Goal: Task Accomplishment & Management: Manage account settings

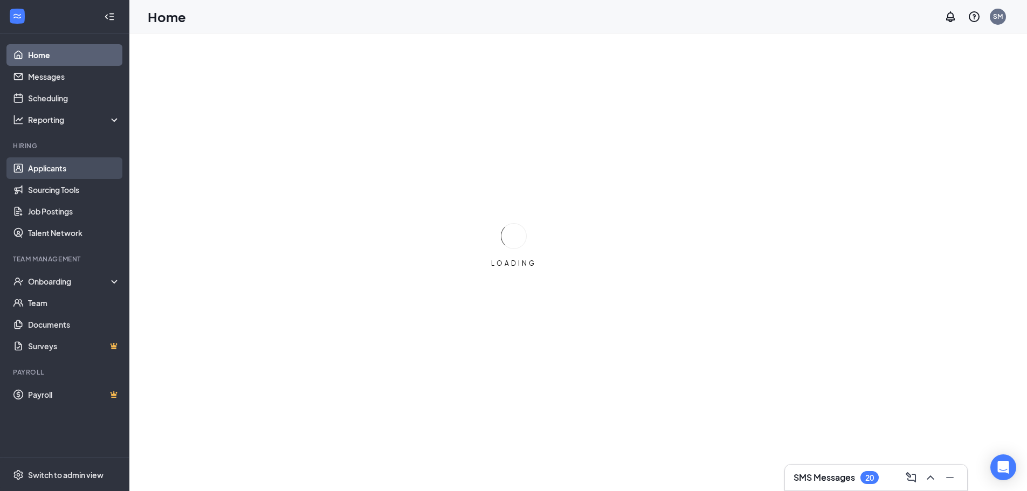
click at [61, 169] on link "Applicants" at bounding box center [74, 168] width 92 height 22
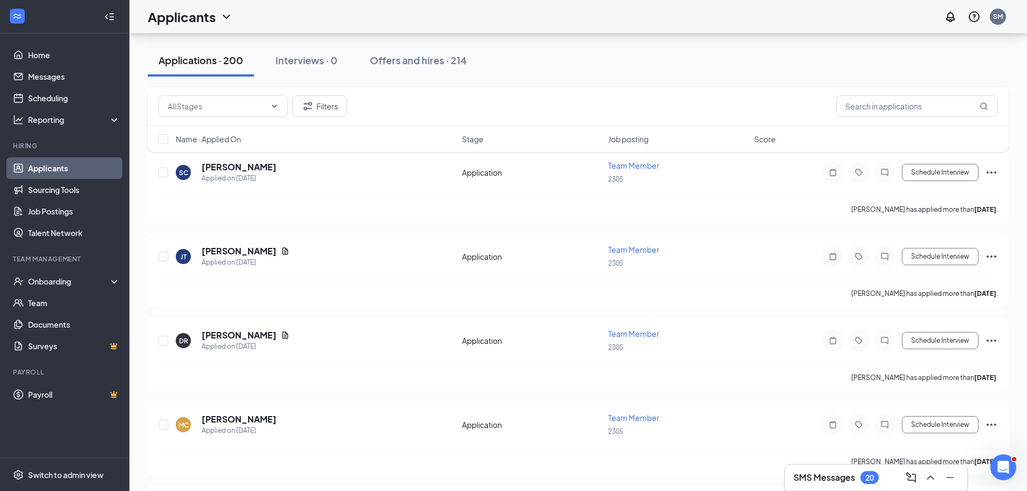
scroll to position [2066, 0]
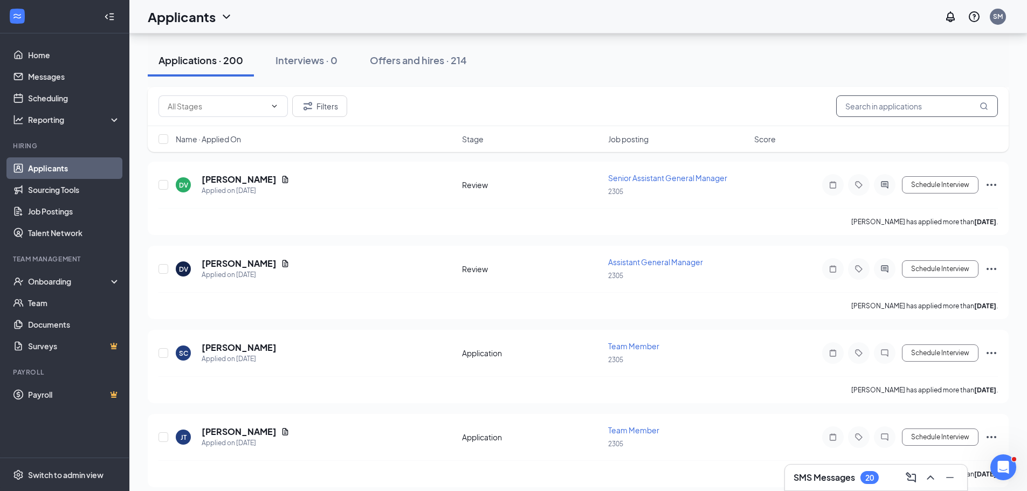
click at [906, 105] on input "text" at bounding box center [918, 106] width 162 height 22
type input "f"
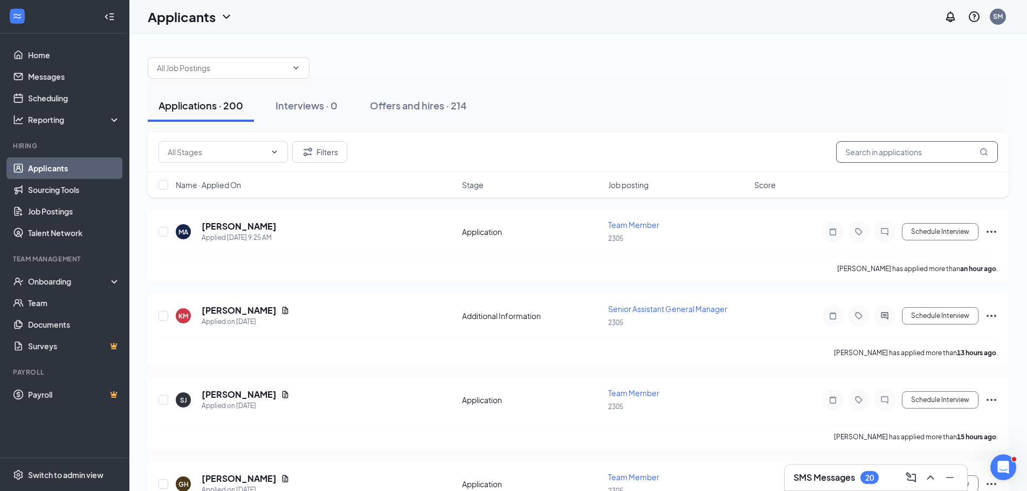
click at [921, 153] on input "text" at bounding box center [918, 152] width 162 height 22
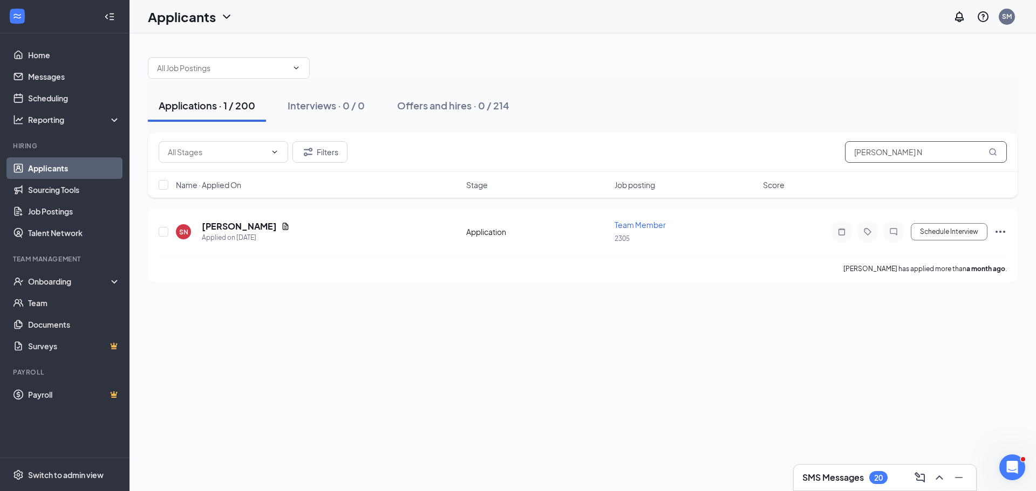
type input "[PERSON_NAME] N"
drag, startPoint x: 811, startPoint y: 77, endPoint x: 729, endPoint y: 357, distance: 292.2
click at [729, 357] on div "Applications · 1 / 200 Interviews · 0 / 0 Offers and hires · 0 / 214 Filters [P…" at bounding box center [582, 262] width 906 height 458
drag, startPoint x: 239, startPoint y: 227, endPoint x: 244, endPoint y: 230, distance: 5.8
click at [241, 228] on h5 "[PERSON_NAME]" at bounding box center [239, 227] width 75 height 12
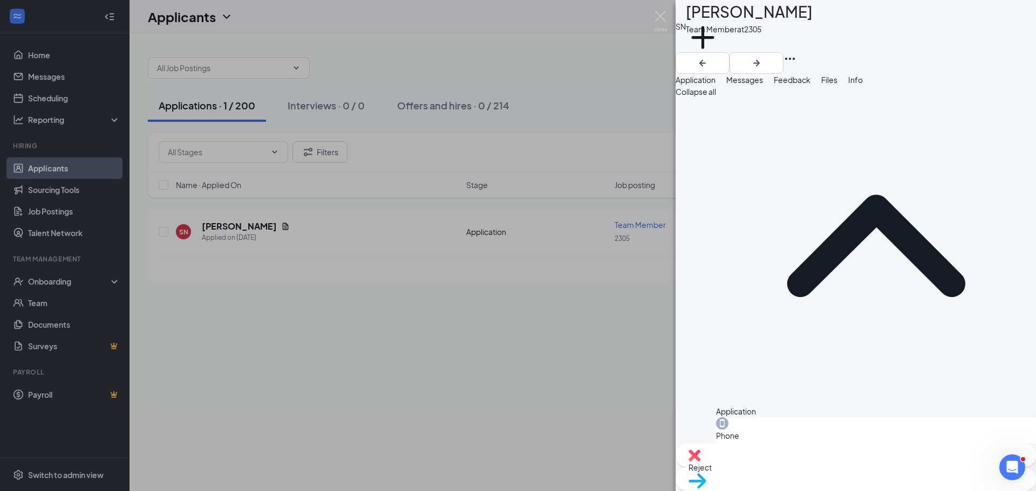
click at [738, 490] on span "Move to stage" at bounding box center [713, 495] width 50 height 10
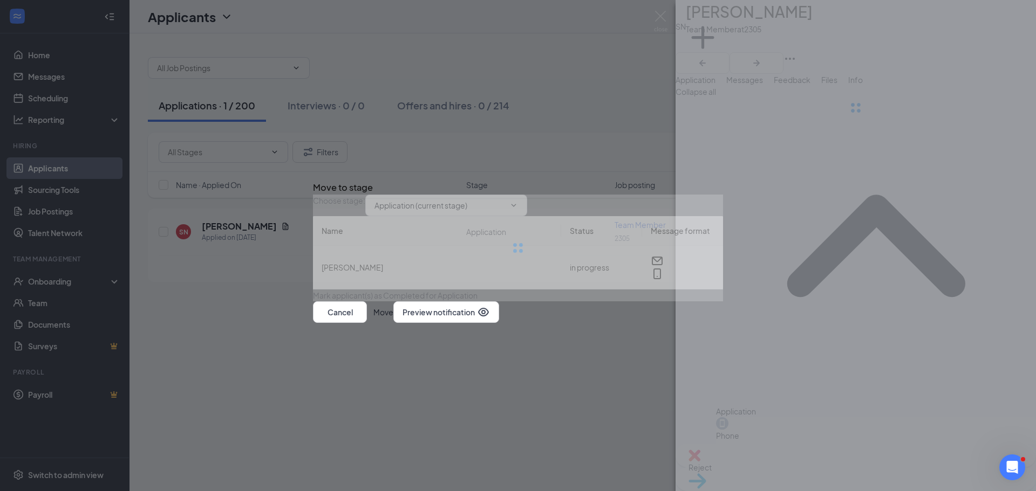
type input "review (next stage)"
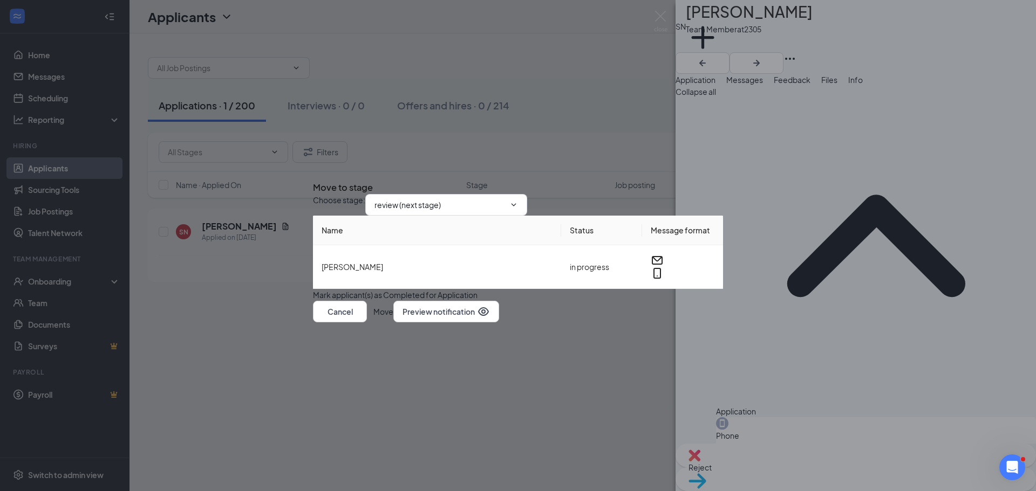
click at [393, 323] on button "Move" at bounding box center [383, 312] width 20 height 22
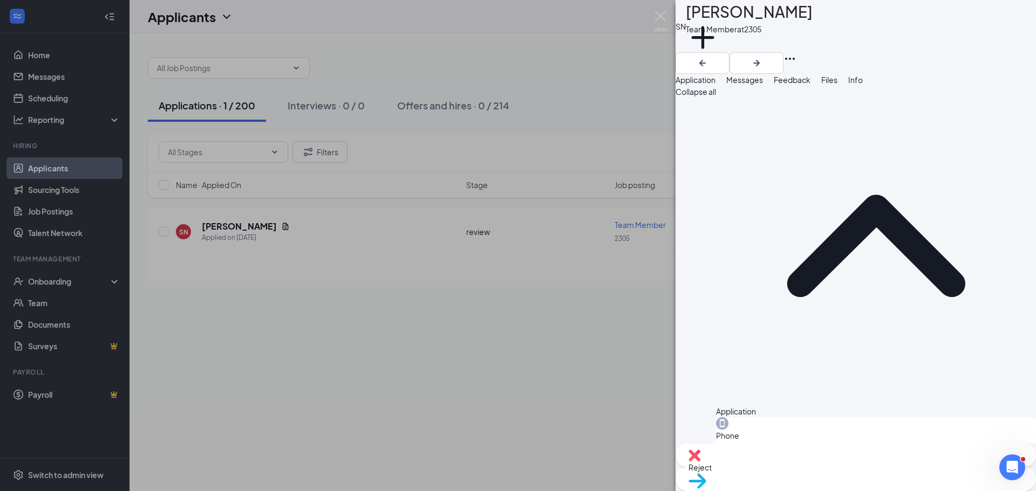
click at [738, 490] on span "Move to stage" at bounding box center [713, 495] width 50 height 10
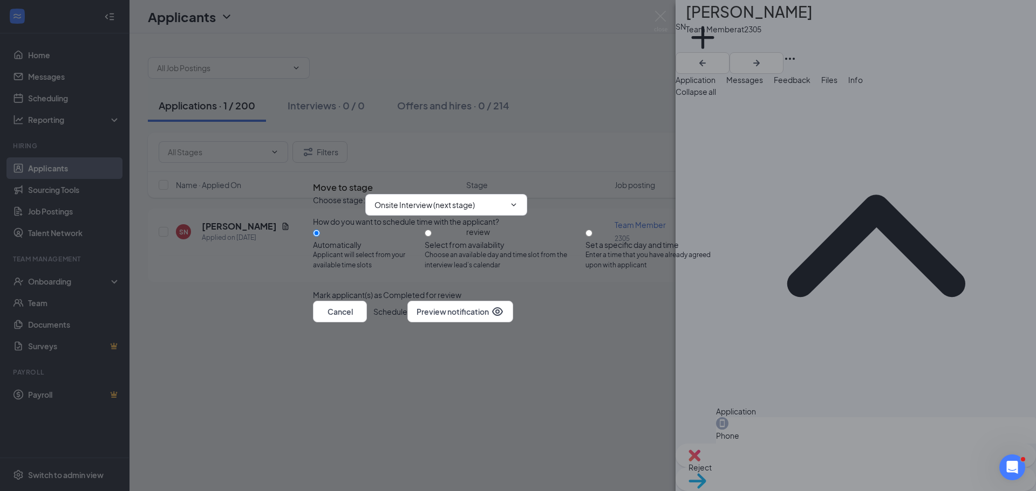
click at [407, 323] on button "Schedule" at bounding box center [390, 312] width 34 height 22
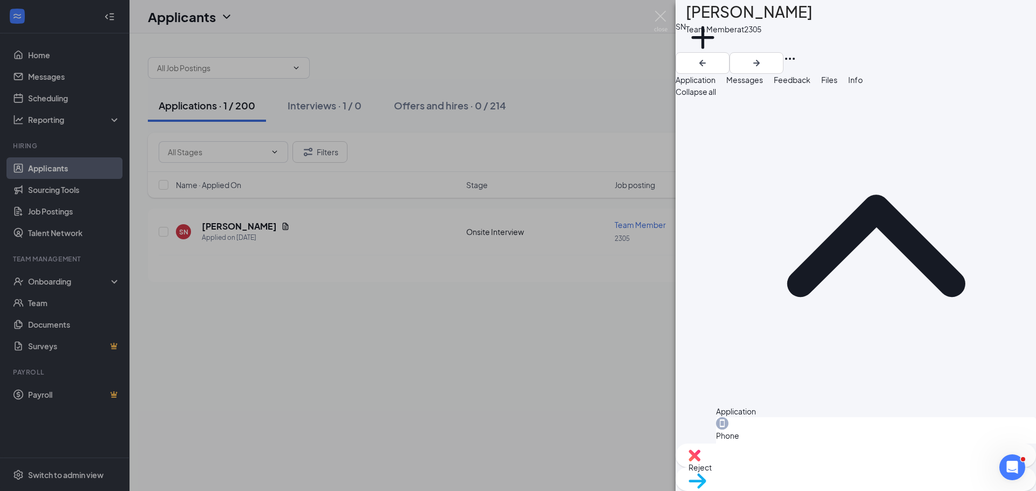
click at [738, 490] on span "Move to stage" at bounding box center [713, 495] width 50 height 10
type input "Onsite Interview (next stage)"
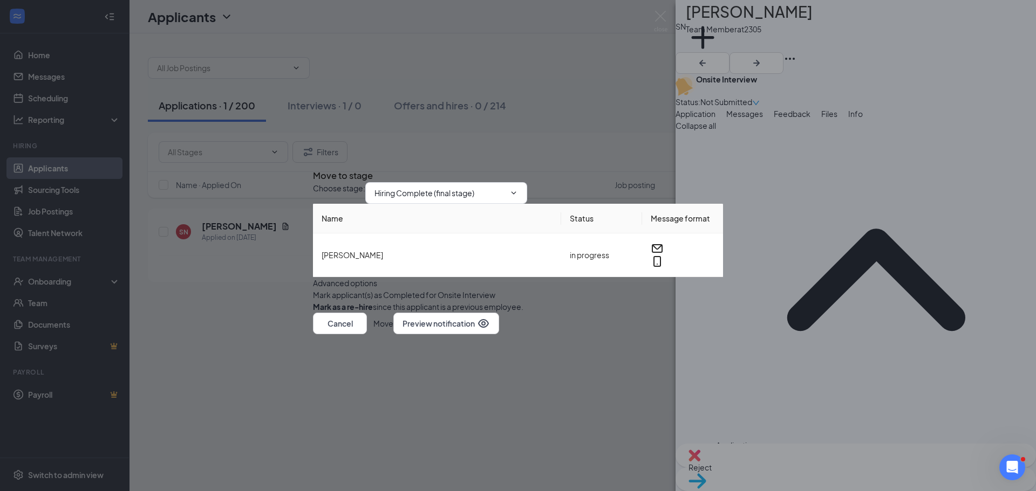
click at [393, 334] on button "Move" at bounding box center [383, 324] width 20 height 22
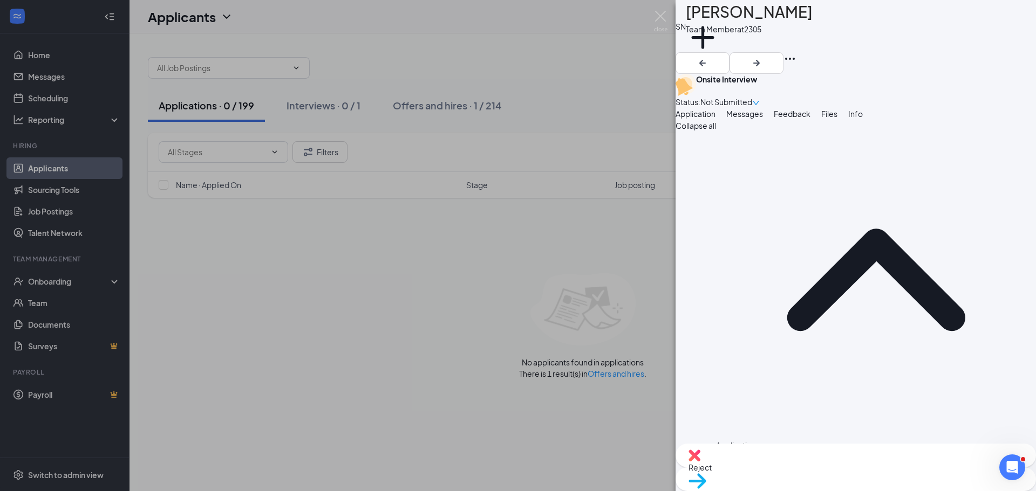
click at [738, 490] on span "Move to stage" at bounding box center [713, 495] width 50 height 10
type input "Hiring Complete (final stage)"
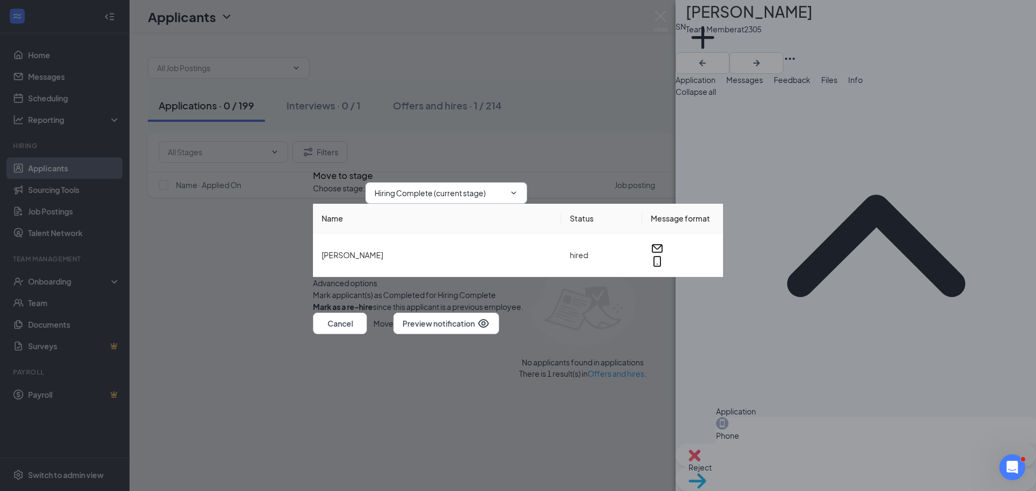
click at [518, 189] on icon "ChevronDown" at bounding box center [513, 193] width 9 height 9
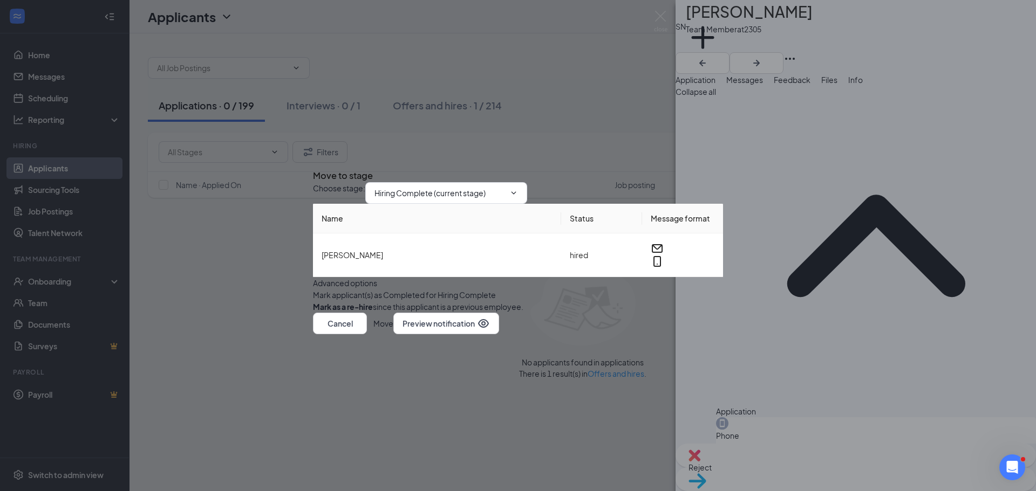
click at [393, 334] on button "Move" at bounding box center [383, 324] width 20 height 22
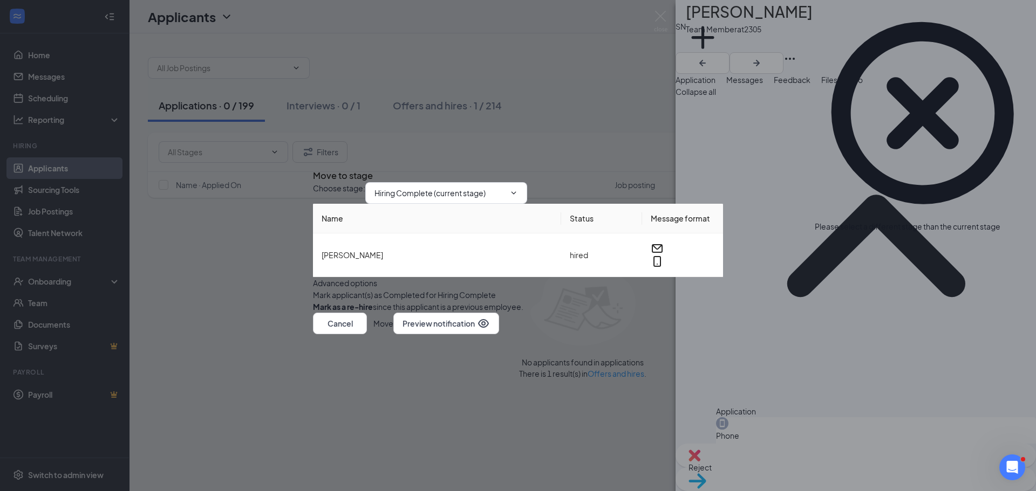
click at [313, 166] on icon "Cross" at bounding box center [313, 166] width 0 height 0
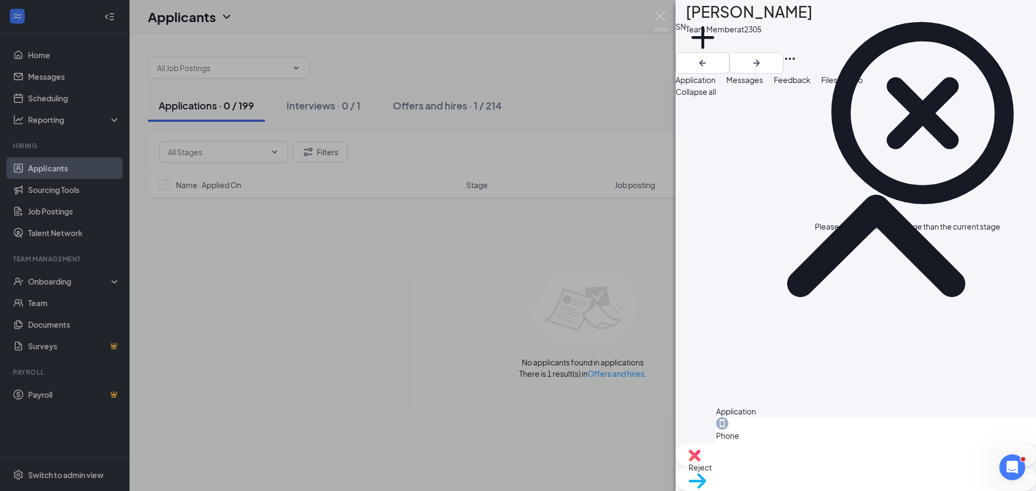
click at [738, 490] on span "Move to stage" at bounding box center [713, 495] width 50 height 10
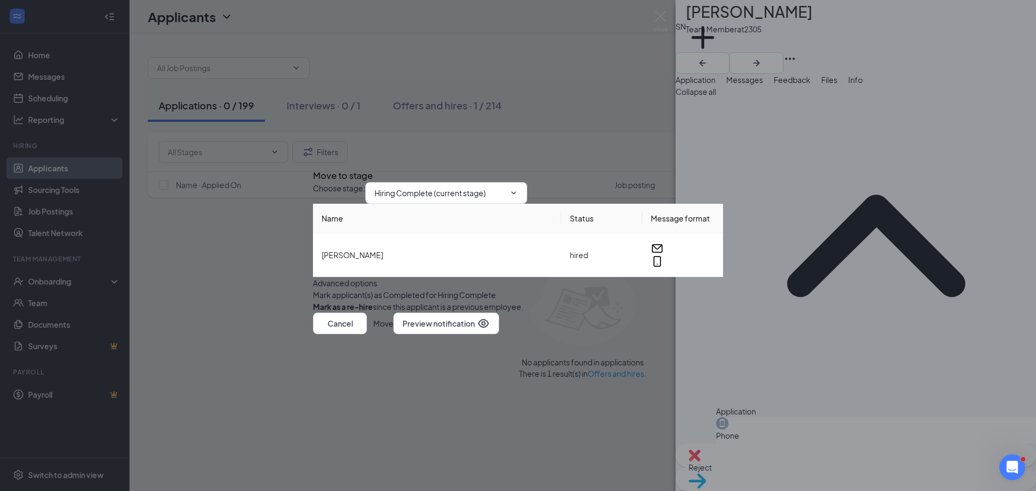
click at [313, 313] on button "button" at bounding box center [313, 307] width 0 height 12
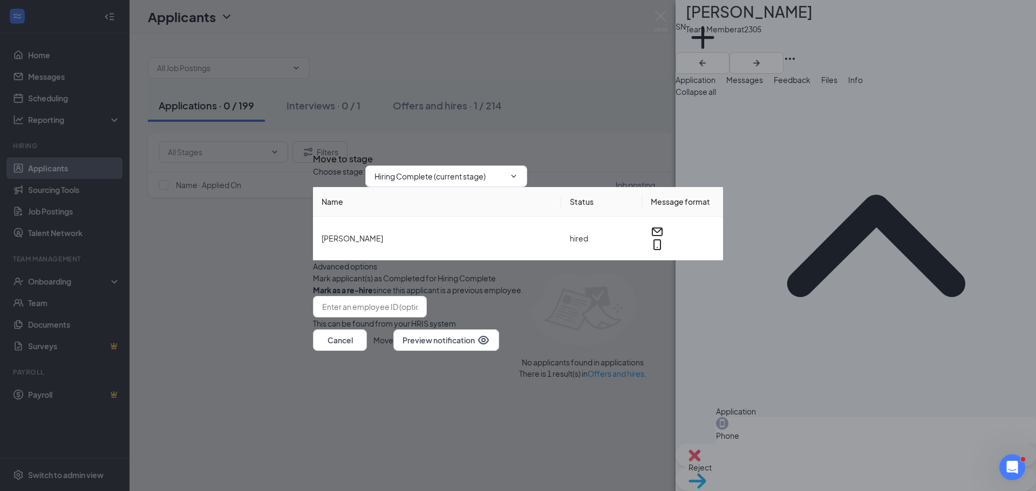
click at [393, 351] on button "Move" at bounding box center [383, 341] width 20 height 22
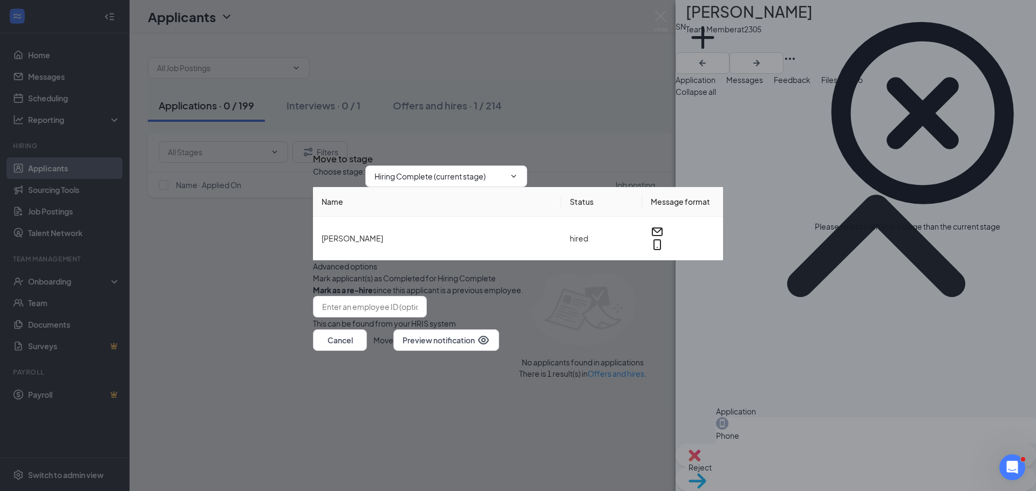
click at [313, 293] on button "button" at bounding box center [313, 290] width 0 height 12
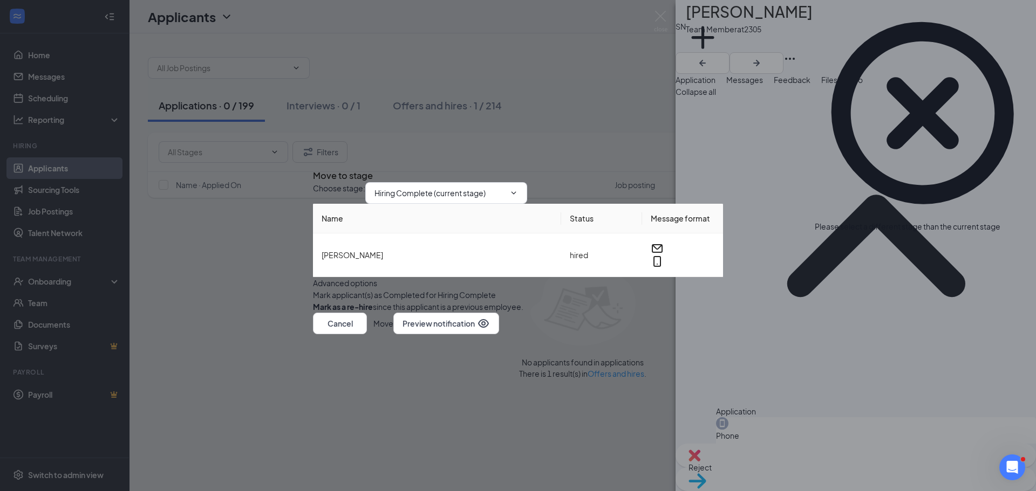
click at [393, 334] on button "Move" at bounding box center [383, 324] width 20 height 22
drag, startPoint x: 226, startPoint y: 267, endPoint x: 142, endPoint y: 271, distance: 84.2
click at [215, 263] on div "Move to stage Choose stage : Hiring Complete (current stage) Name Status Messag…" at bounding box center [518, 245] width 1036 height 491
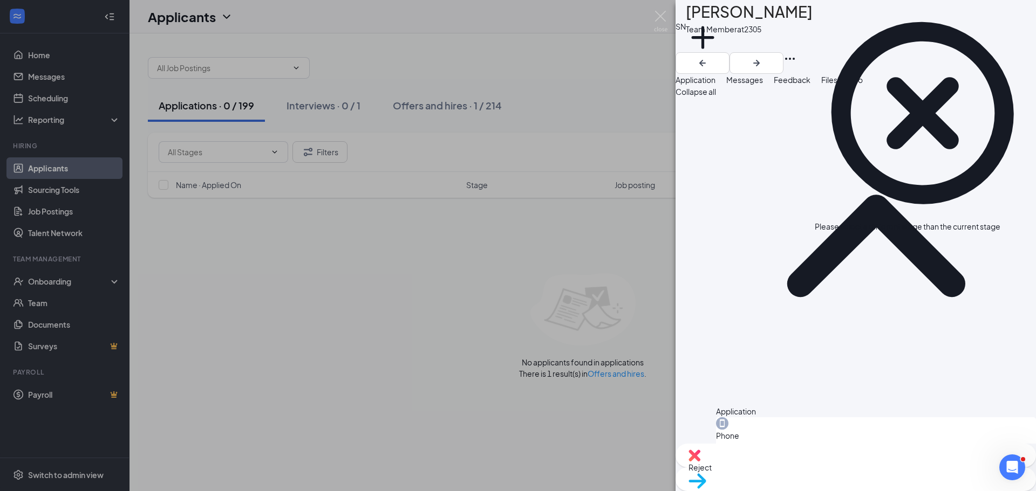
click at [62, 280] on div "SN [PERSON_NAME] Team Member at 2305 Add a tag Application Messages Feedback Fi…" at bounding box center [518, 245] width 1036 height 491
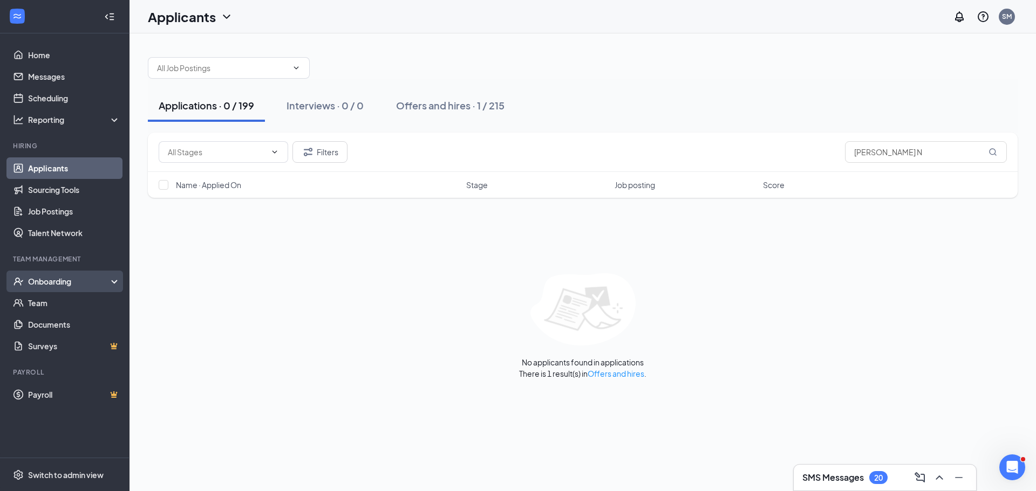
click at [55, 283] on div "Onboarding" at bounding box center [69, 281] width 83 height 11
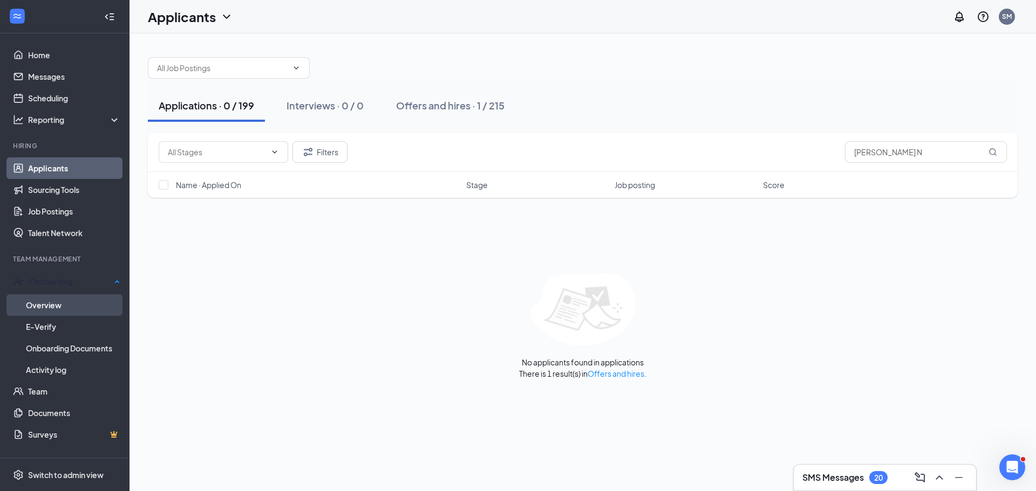
click at [47, 302] on link "Overview" at bounding box center [73, 305] width 94 height 22
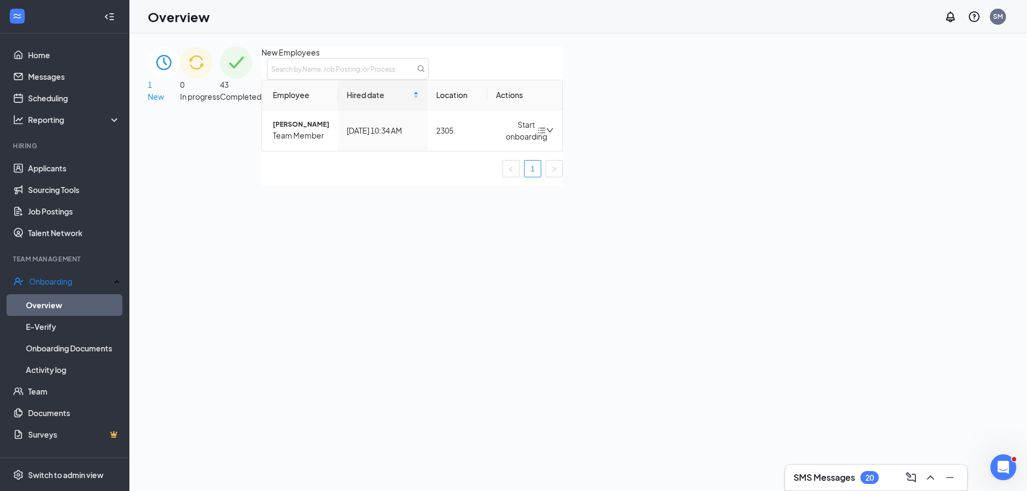
scroll to position [49, 0]
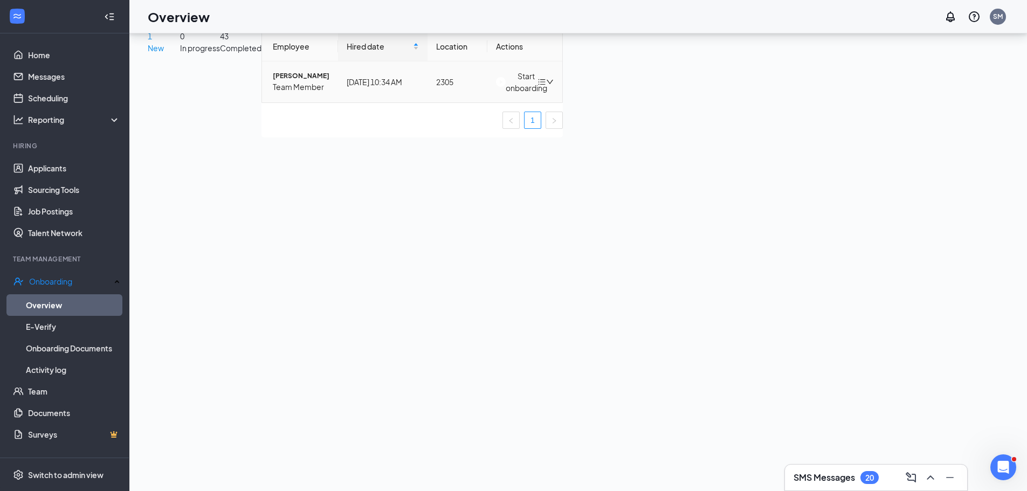
click at [538, 94] on div "Start onboarding" at bounding box center [517, 82] width 42 height 24
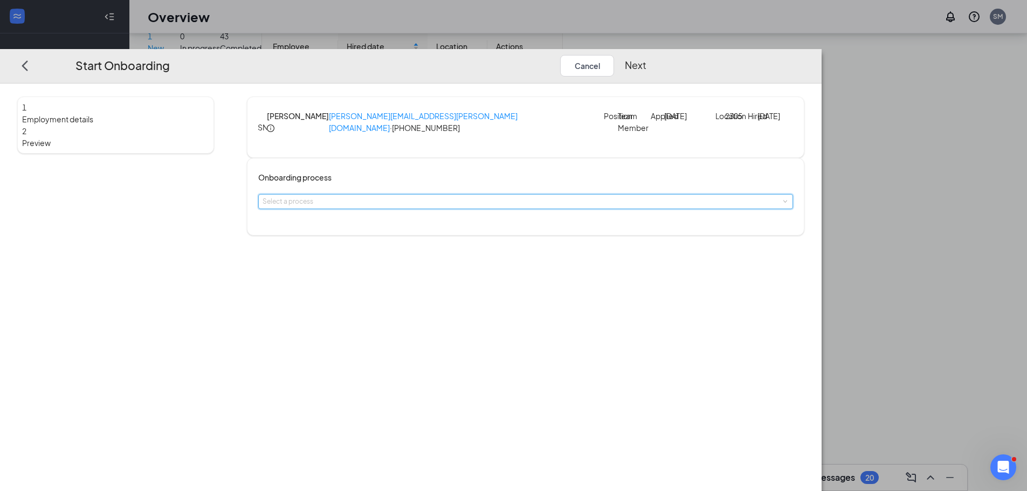
drag, startPoint x: 532, startPoint y: 221, endPoint x: 526, endPoint y: 212, distance: 10.5
click at [529, 209] on div "Select a process" at bounding box center [525, 201] width 535 height 15
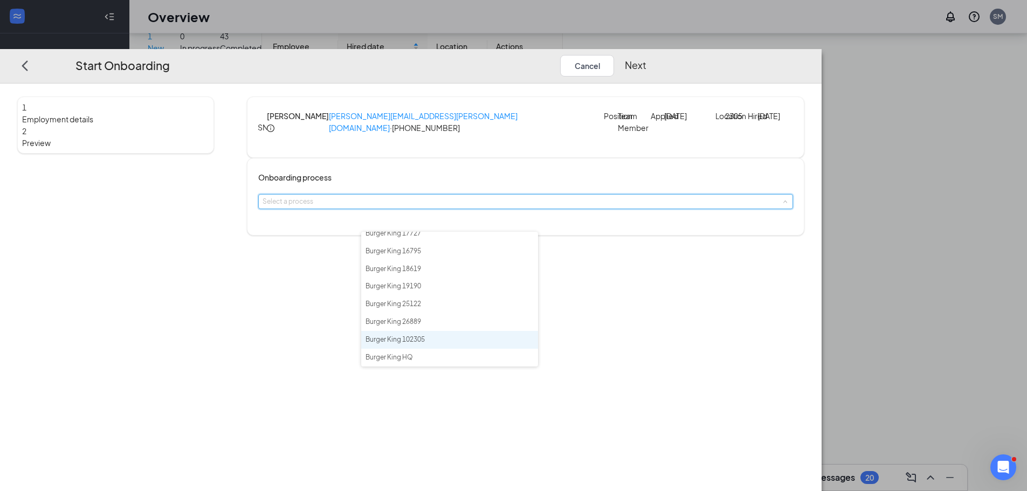
click at [413, 337] on span "Burger King 102305" at bounding box center [395, 339] width 59 height 8
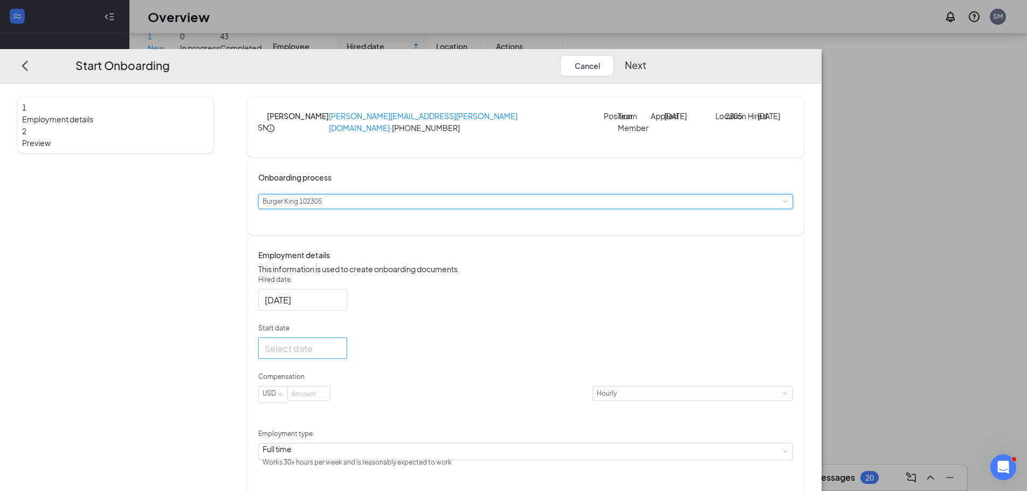
click at [339, 355] on input "Start date" at bounding box center [302, 348] width 74 height 13
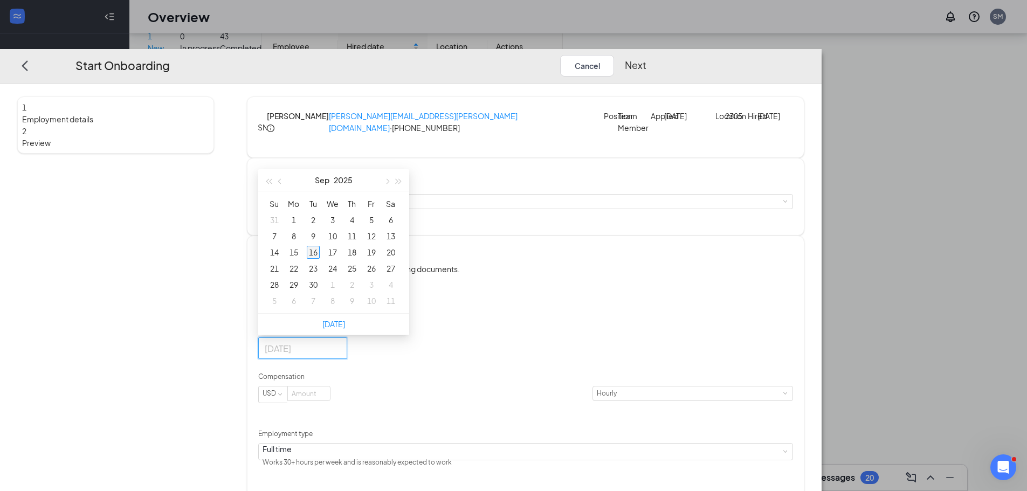
type input "[DATE]"
click at [320, 259] on div "16" at bounding box center [313, 252] width 13 height 13
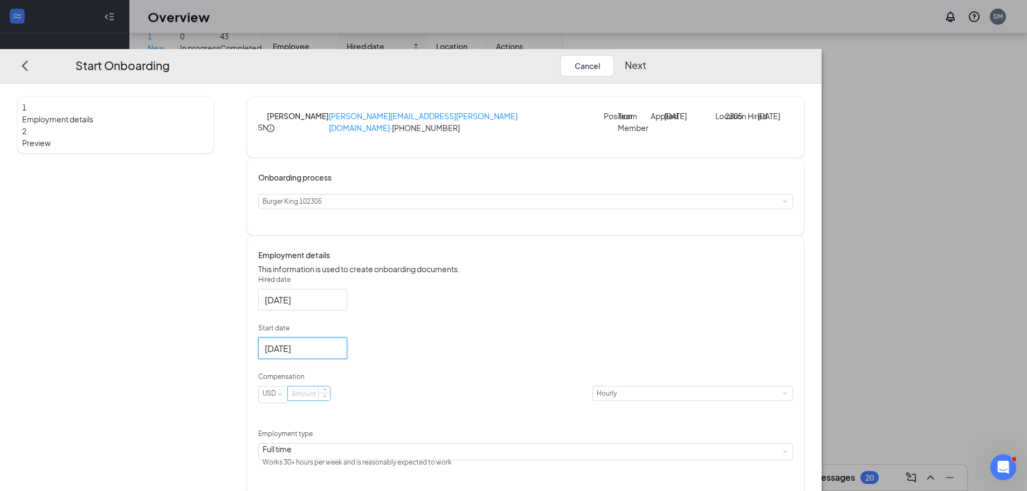
click at [330, 401] on input at bounding box center [309, 394] width 42 height 14
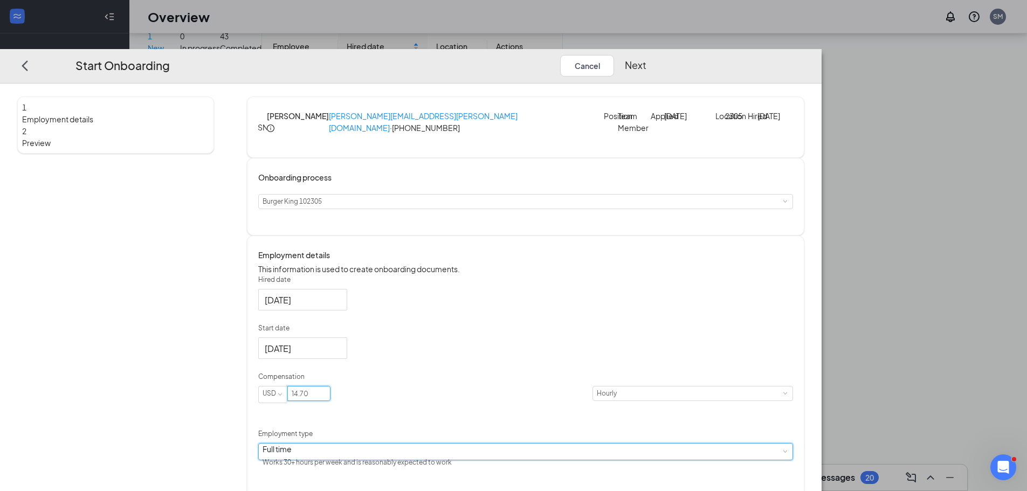
type input "14.7"
click at [783, 455] on span at bounding box center [785, 452] width 5 height 5
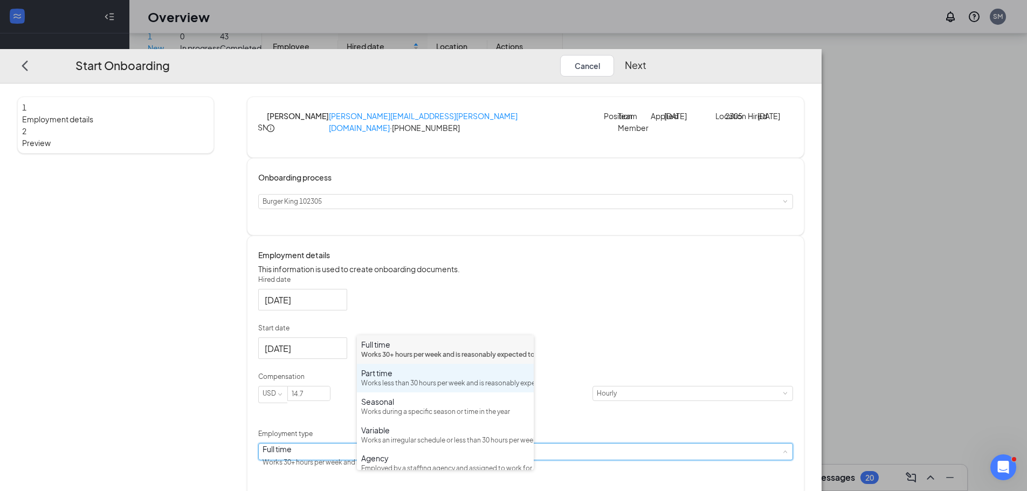
click at [448, 389] on div "Works less than 30 hours per week and is reasonably expected to work" at bounding box center [445, 384] width 168 height 10
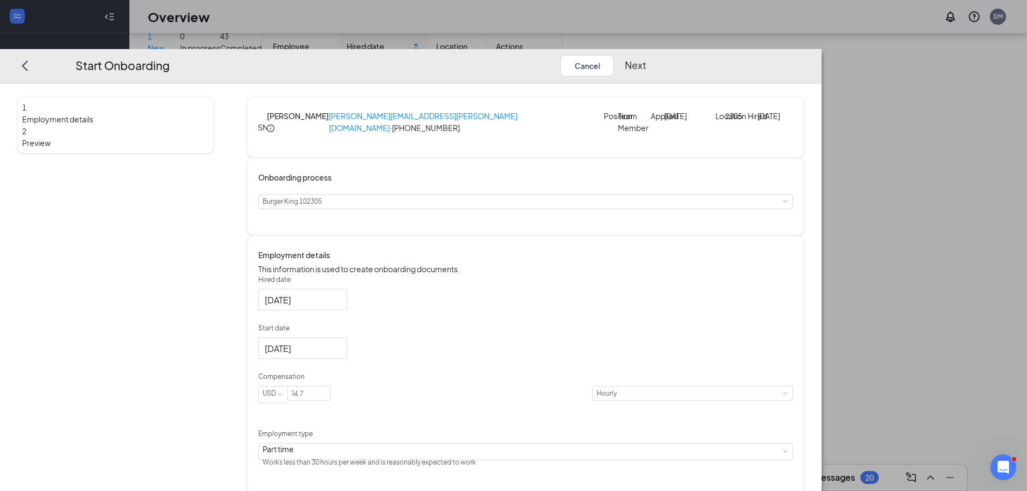
click at [647, 55] on button "Next" at bounding box center [636, 66] width 22 height 22
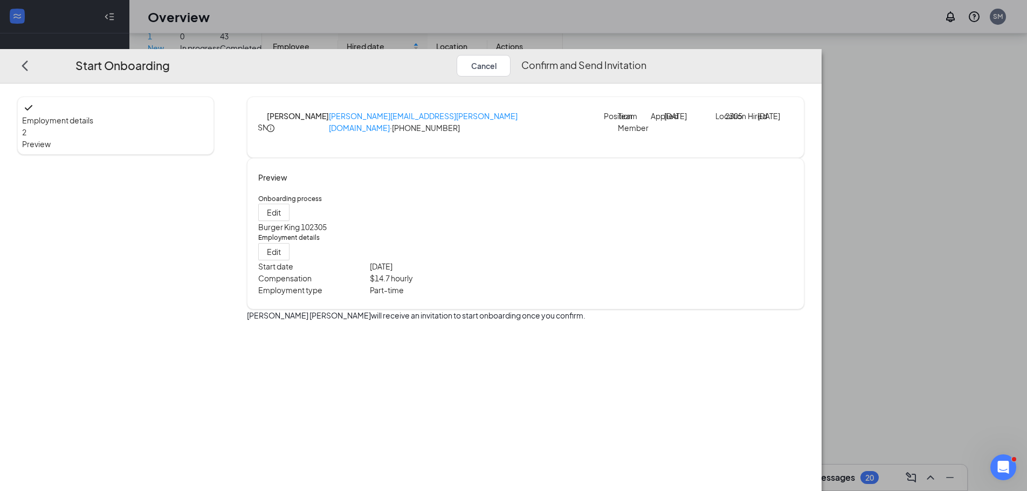
click at [647, 55] on button "Confirm and Send Invitation" at bounding box center [584, 66] width 125 height 22
